Goal: Task Accomplishment & Management: Use online tool/utility

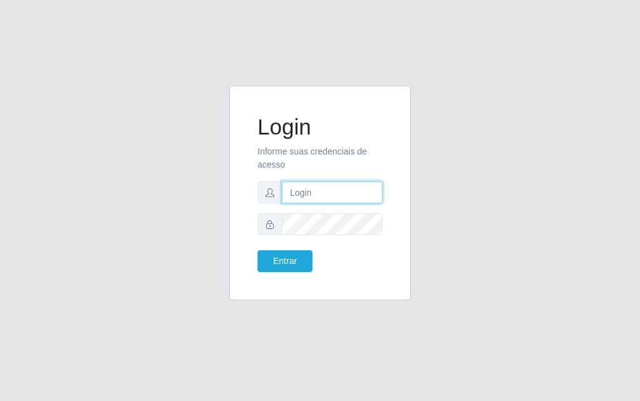
click at [333, 194] on input "text" at bounding box center [332, 192] width 101 height 22
type input "luiz@divinofogao"
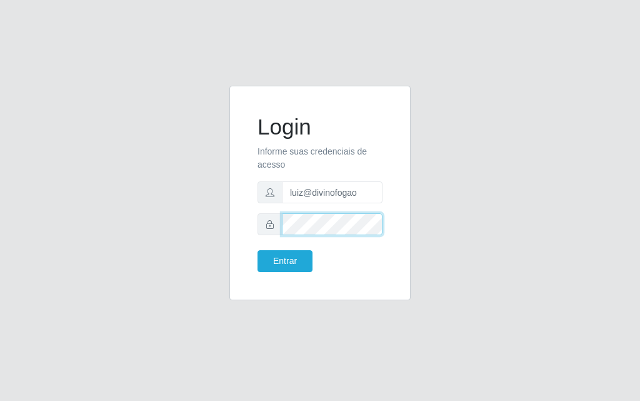
click at [258, 250] on button "Entrar" at bounding box center [285, 261] width 55 height 22
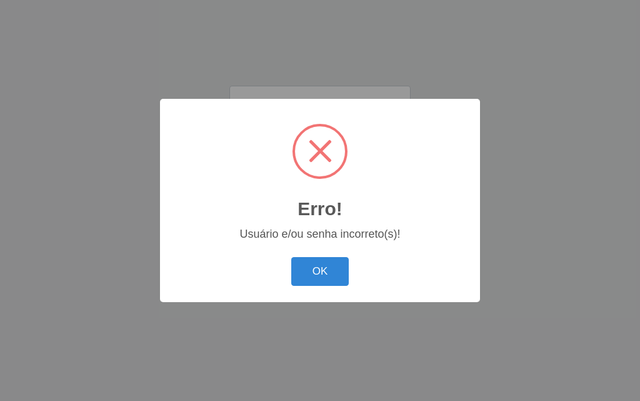
click at [301, 253] on div "Erro! × Usuário e/ou senha incorreto(s)! OK Cancel" at bounding box center [320, 200] width 320 height 203
click at [335, 273] on button "OK" at bounding box center [320, 271] width 58 height 29
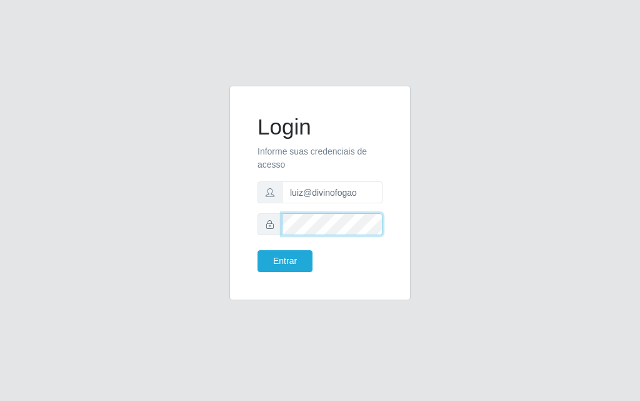
click at [258, 250] on button "Entrar" at bounding box center [285, 261] width 55 height 22
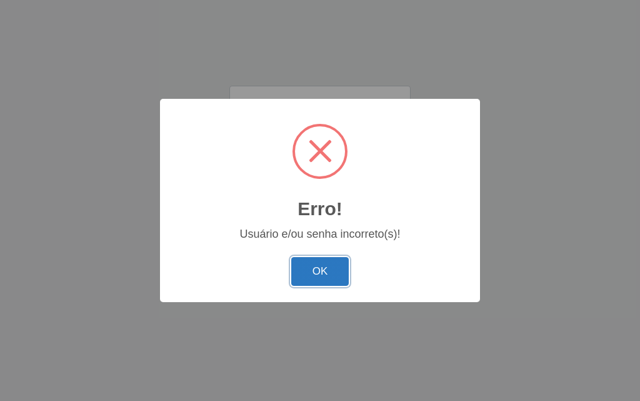
click at [338, 262] on button "OK" at bounding box center [320, 271] width 58 height 29
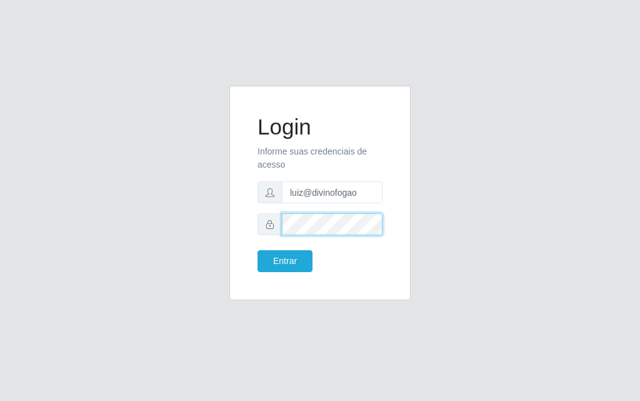
click at [258, 250] on button "Entrar" at bounding box center [285, 261] width 55 height 22
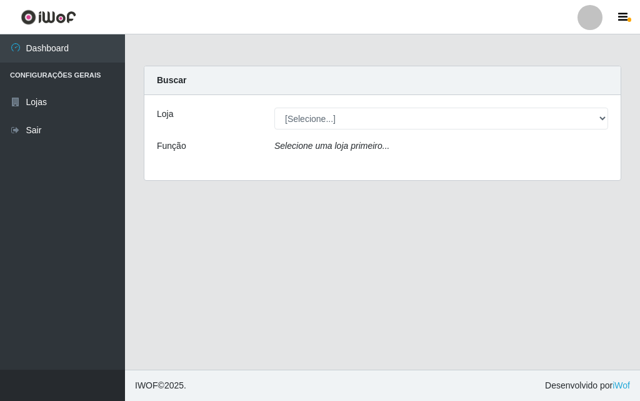
click at [388, 104] on div "Loja [Selecione...] Divino Fogão Função Selecione uma loja primeiro..." at bounding box center [382, 137] width 476 height 85
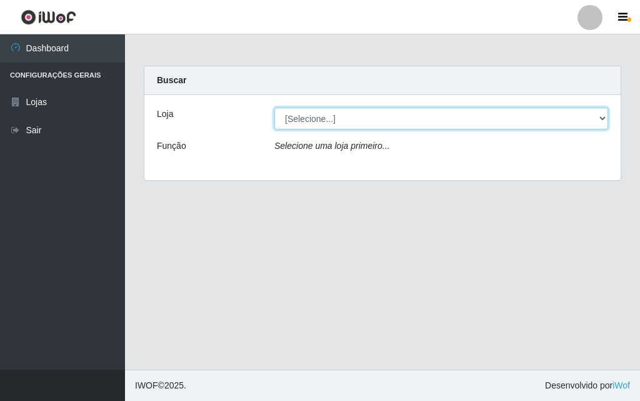
click at [390, 119] on select "[Selecione...] Divino Fogão" at bounding box center [441, 119] width 334 height 22
select select "499"
click at [274, 108] on select "[Selecione...] Divino Fogão" at bounding box center [441, 119] width 334 height 22
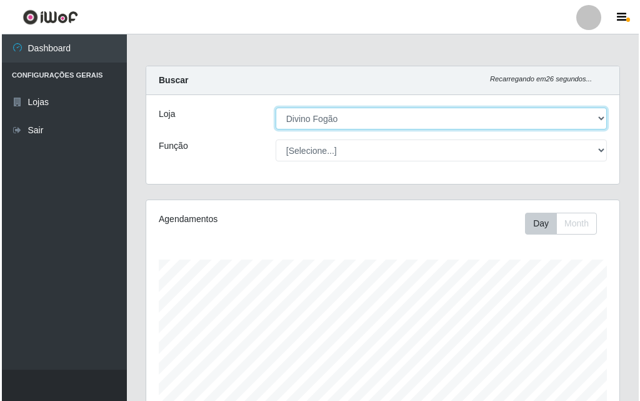
scroll to position [416, 0]
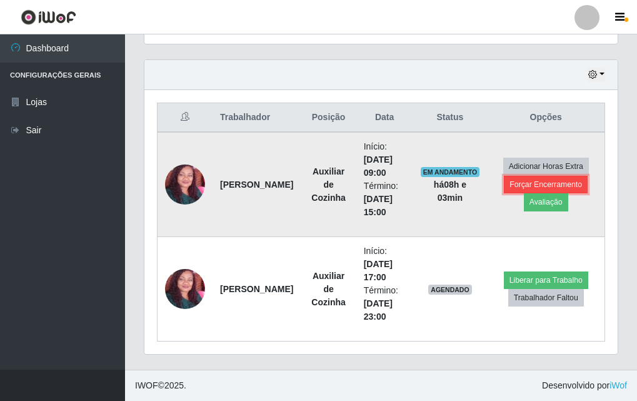
click at [515, 179] on button "Forçar Encerramento" at bounding box center [546, 185] width 84 height 18
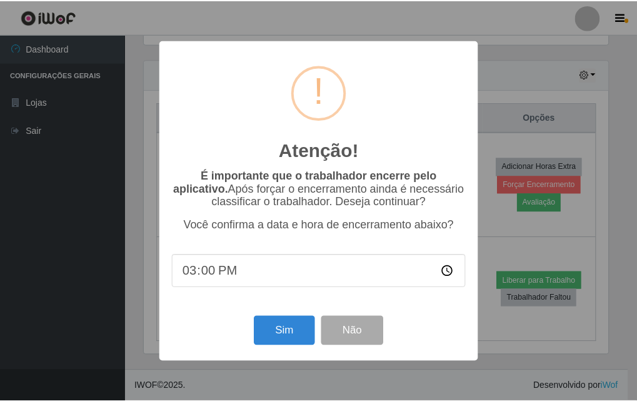
scroll to position [259, 467]
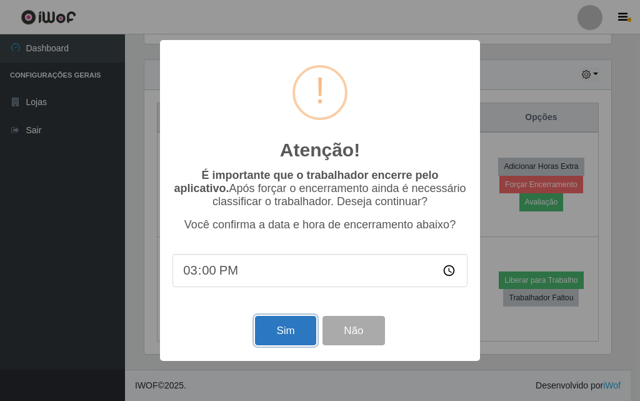
click at [289, 335] on button "Sim" at bounding box center [285, 330] width 61 height 29
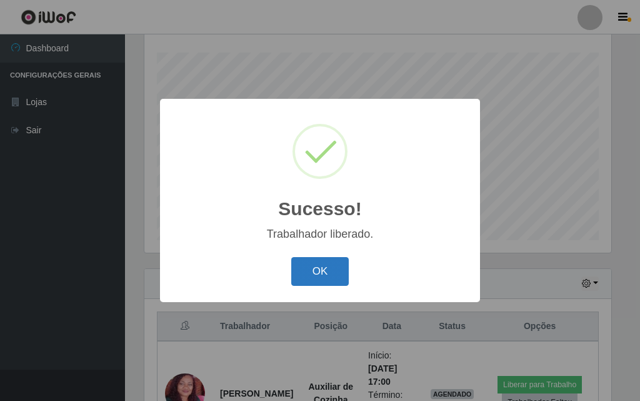
click at [336, 270] on button "OK" at bounding box center [320, 271] width 58 height 29
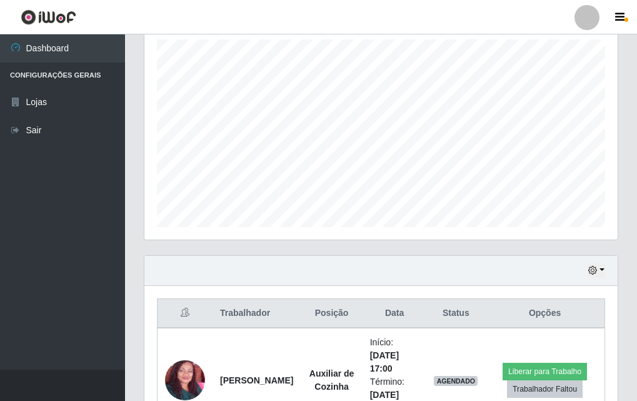
scroll to position [311, 0]
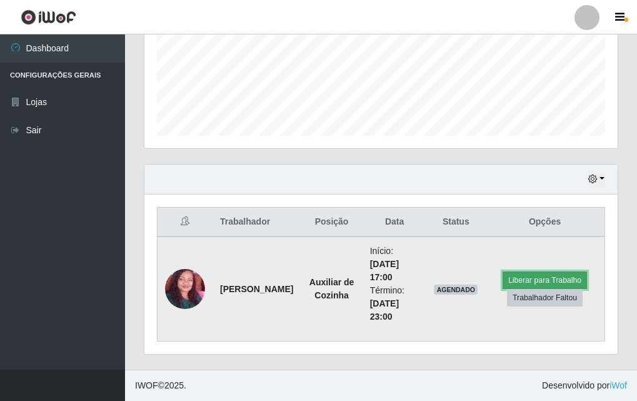
click at [525, 276] on button "Liberar para Trabalho" at bounding box center [545, 280] width 84 height 18
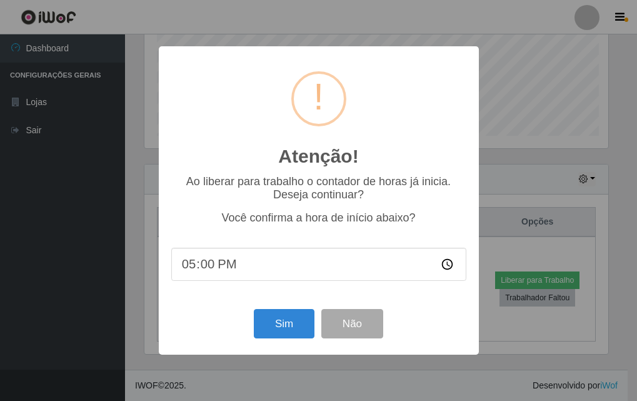
scroll to position [259, 467]
click at [259, 341] on div "Sim Não" at bounding box center [320, 324] width 295 height 36
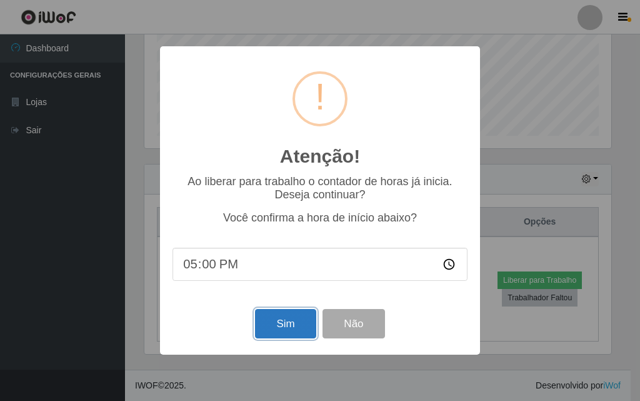
click at [281, 330] on button "Sim" at bounding box center [285, 323] width 61 height 29
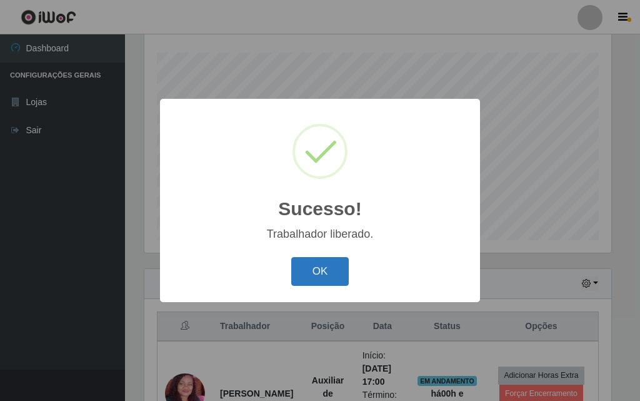
click at [324, 268] on button "OK" at bounding box center [320, 271] width 58 height 29
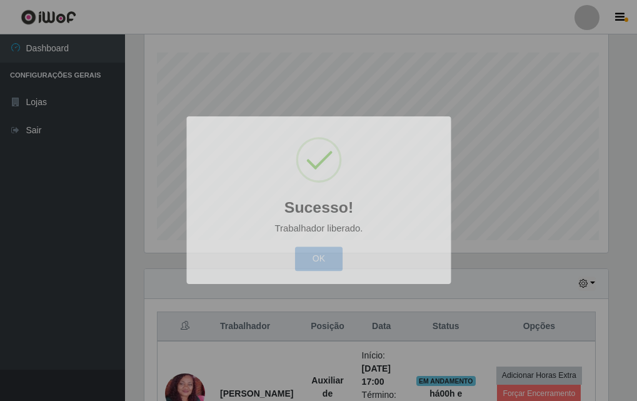
scroll to position [259, 473]
